Goal: Task Accomplishment & Management: Complete application form

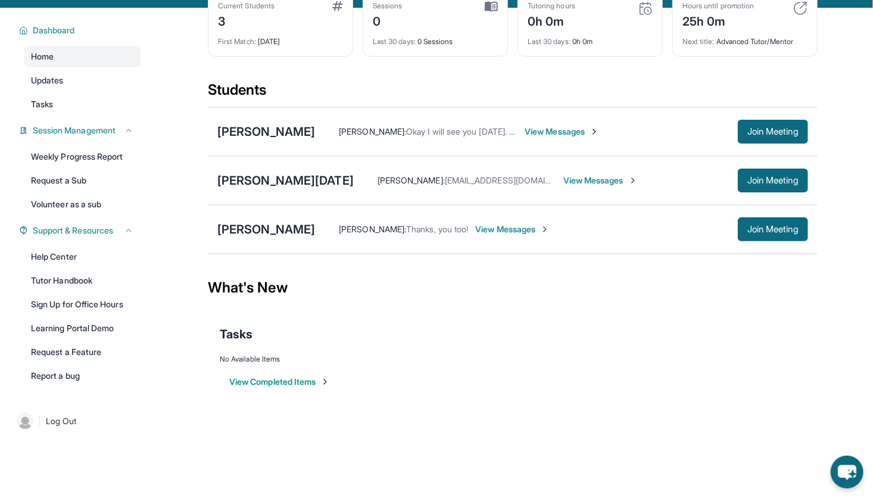
scroll to position [76, 0]
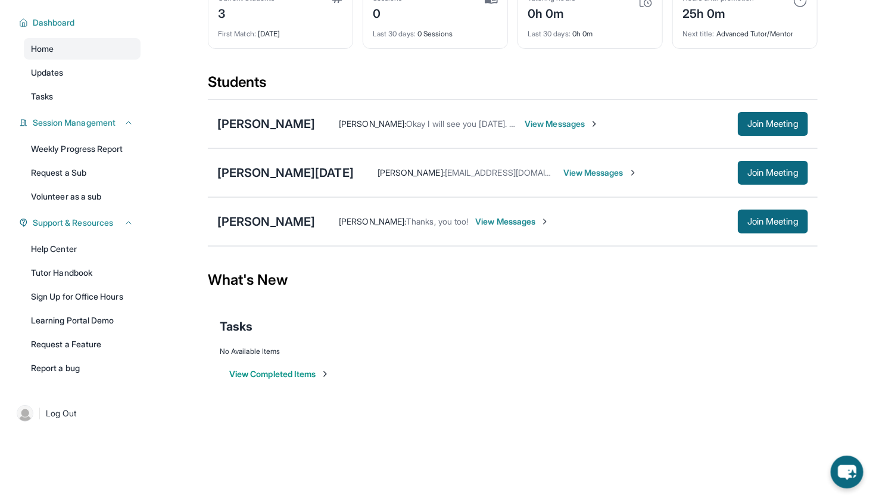
click at [832, 186] on main "Current Students 3 First Match : [DATE] Sessions 0 Last 30 days : 0 Sessions Tu…" at bounding box center [512, 204] width 720 height 408
click at [48, 80] on link "Updates" at bounding box center [82, 72] width 117 height 21
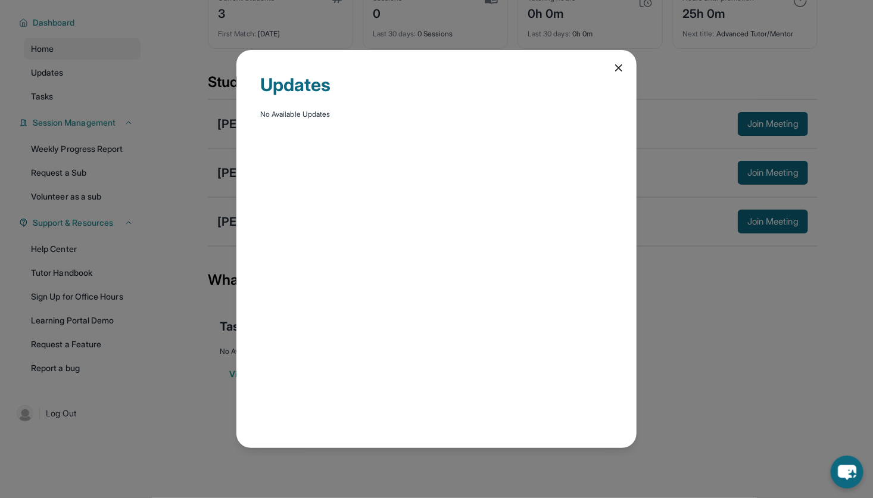
click at [623, 64] on icon at bounding box center [619, 68] width 12 height 12
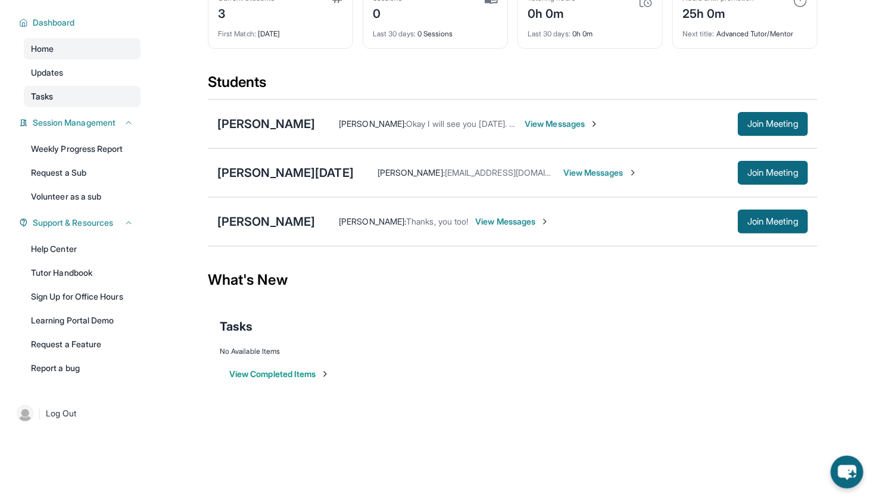
click at [53, 93] on span "Tasks" at bounding box center [42, 97] width 22 height 12
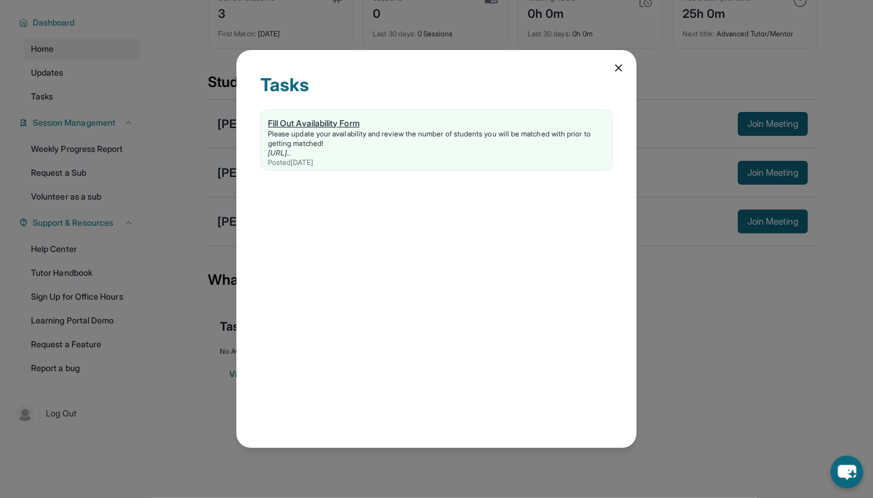
click at [539, 128] on div "Fill Out Availability Form" at bounding box center [436, 123] width 337 height 12
click at [615, 69] on icon at bounding box center [619, 68] width 12 height 12
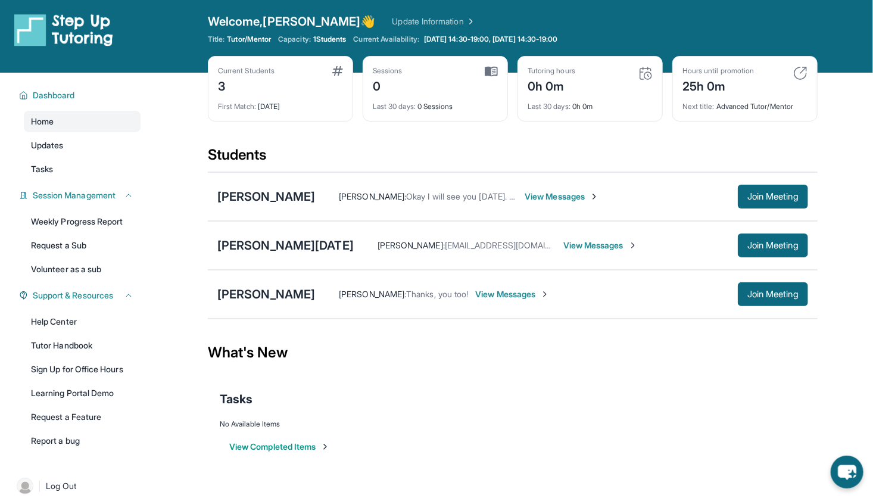
scroll to position [0, 0]
